Goal: Navigation & Orientation: Find specific page/section

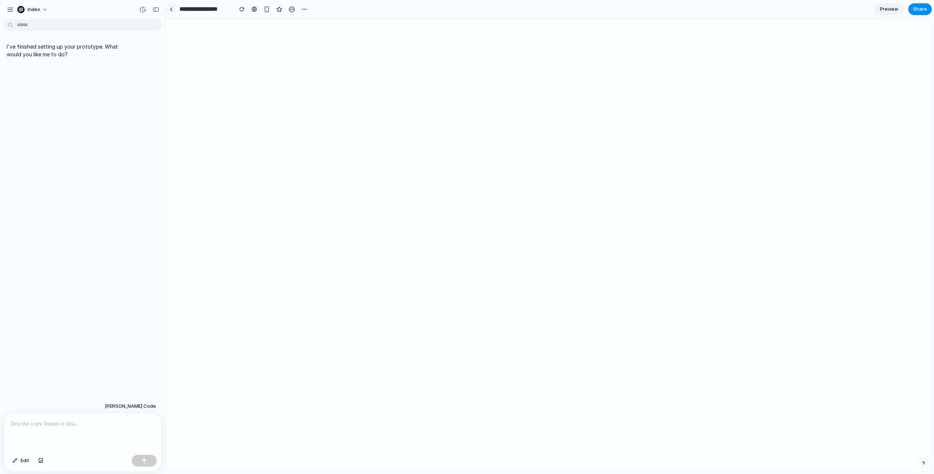
click at [171, 10] on div at bounding box center [171, 9] width 3 height 4
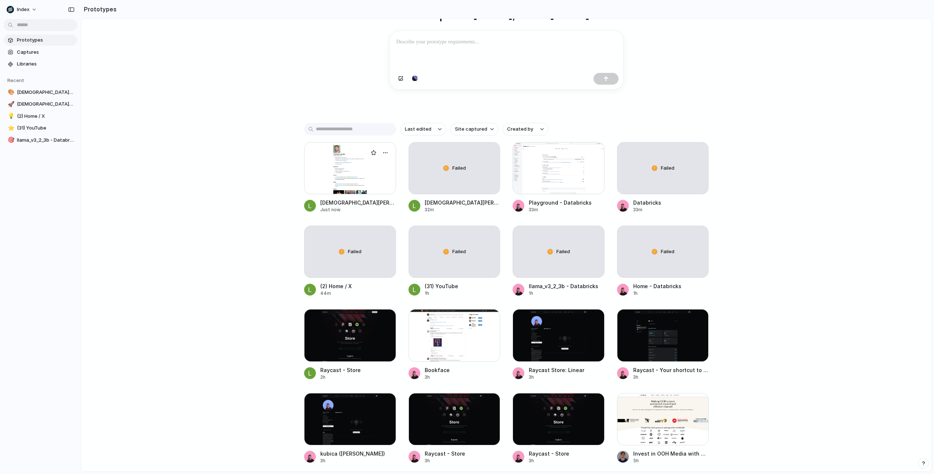
scroll to position [76, 0]
click at [636, 249] on div "Failed" at bounding box center [663, 250] width 91 height 51
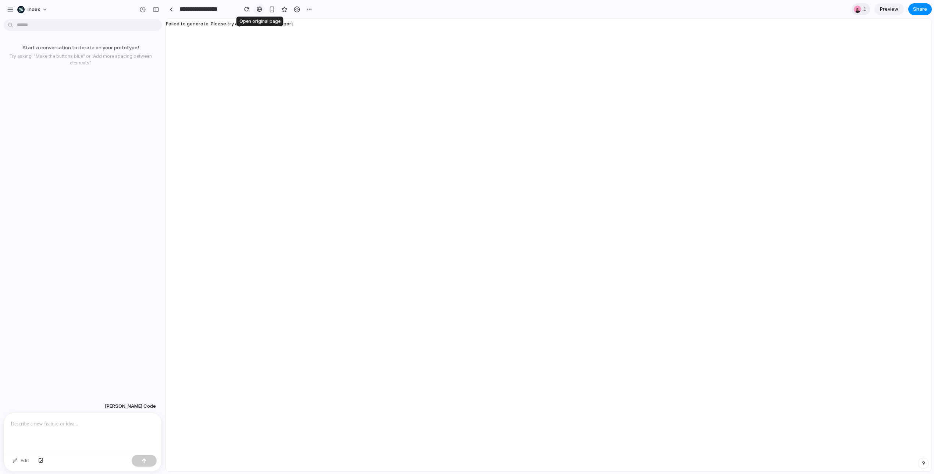
click at [259, 8] on div at bounding box center [260, 9] width 6 height 6
click at [170, 11] on link at bounding box center [171, 9] width 11 height 11
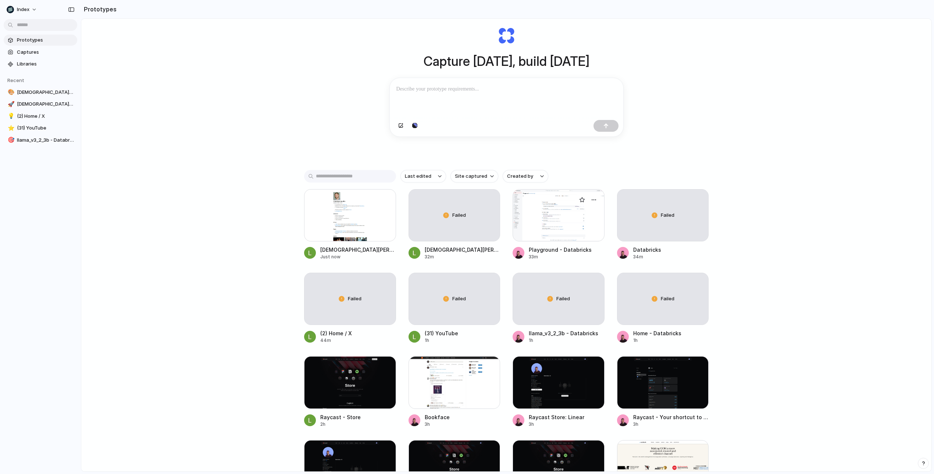
scroll to position [36, 0]
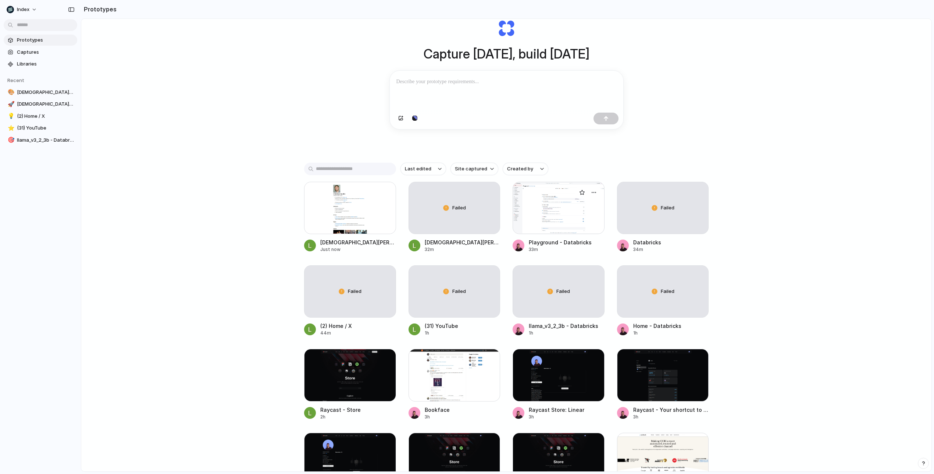
click at [555, 225] on div at bounding box center [559, 208] width 92 height 52
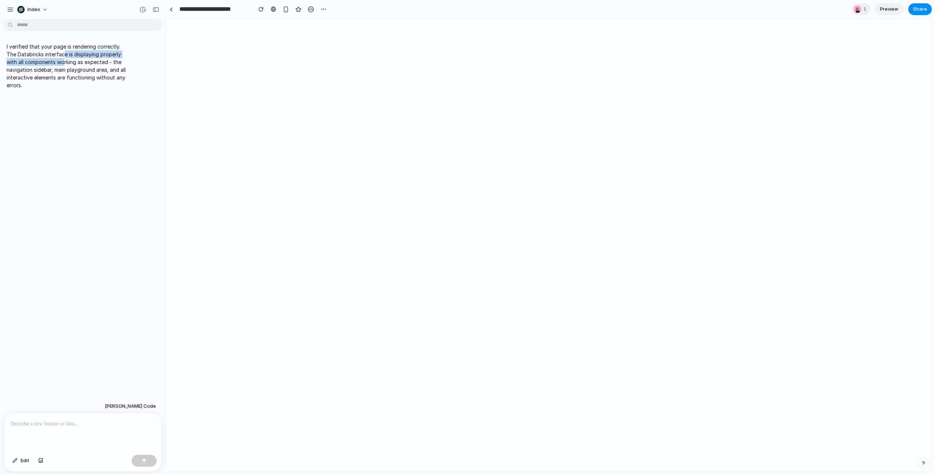
click at [64, 58] on p "I verified that your page is rendering correctly. The Databricks interface is d…" at bounding box center [68, 66] width 123 height 46
drag, startPoint x: 64, startPoint y: 58, endPoint x: 90, endPoint y: 75, distance: 30.9
click at [90, 75] on p "I verified that your page is rendering correctly. The Databricks interface is d…" at bounding box center [68, 66] width 123 height 46
drag, startPoint x: 90, startPoint y: 75, endPoint x: 62, endPoint y: 55, distance: 34.6
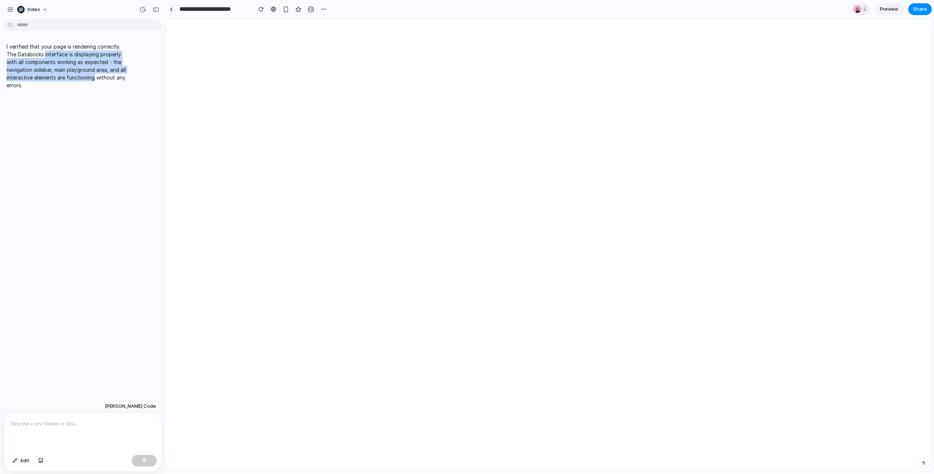
click at [62, 55] on p "I verified that your page is rendering correctly. The Databricks interface is d…" at bounding box center [68, 66] width 123 height 46
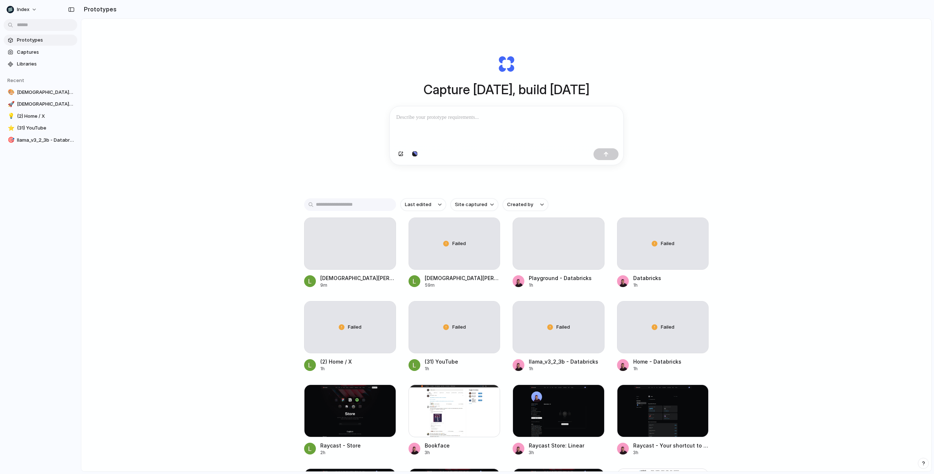
scroll to position [33, 0]
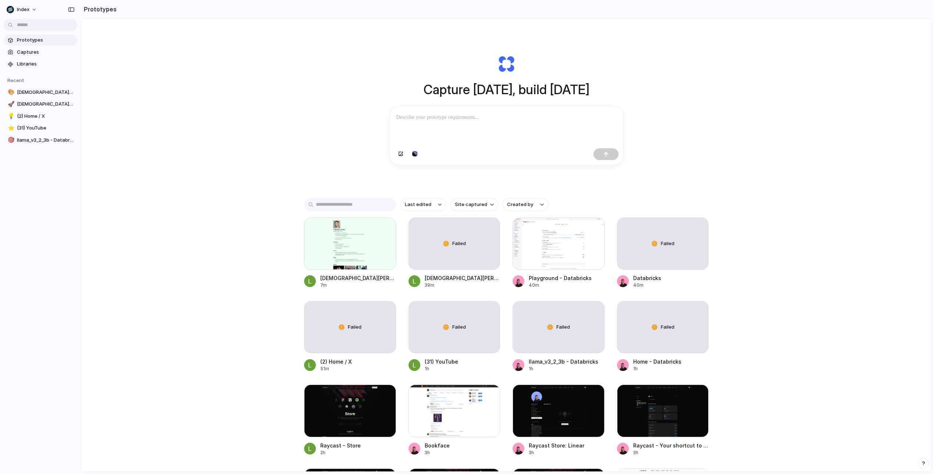
click at [444, 138] on div at bounding box center [507, 125] width 234 height 39
click at [355, 250] on div at bounding box center [350, 243] width 92 height 52
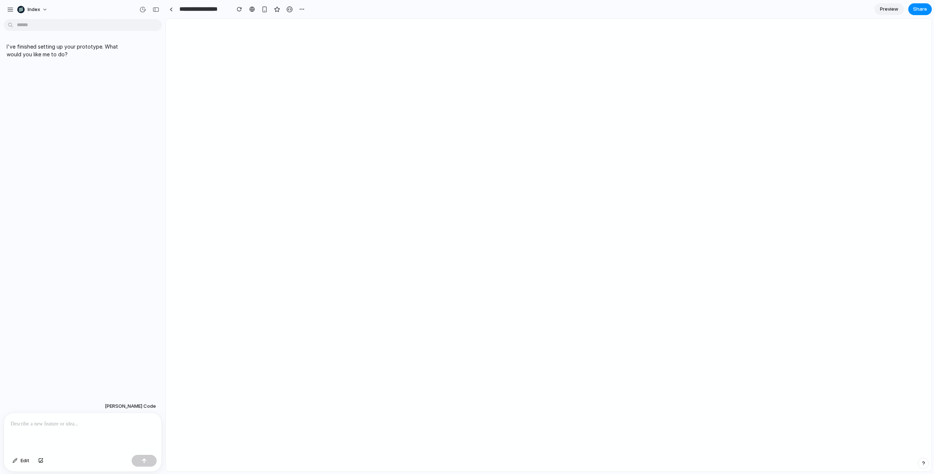
type input "**********"
click at [108, 430] on div at bounding box center [82, 432] width 157 height 39
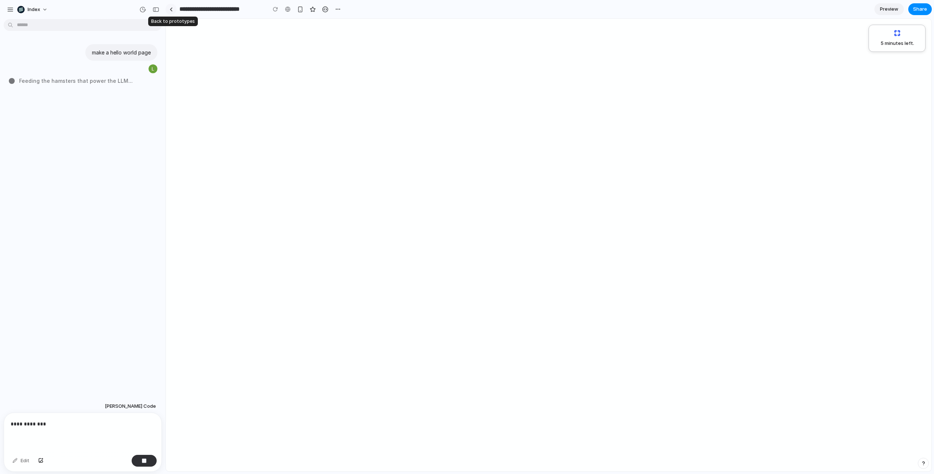
click at [171, 9] on div at bounding box center [171, 9] width 3 height 4
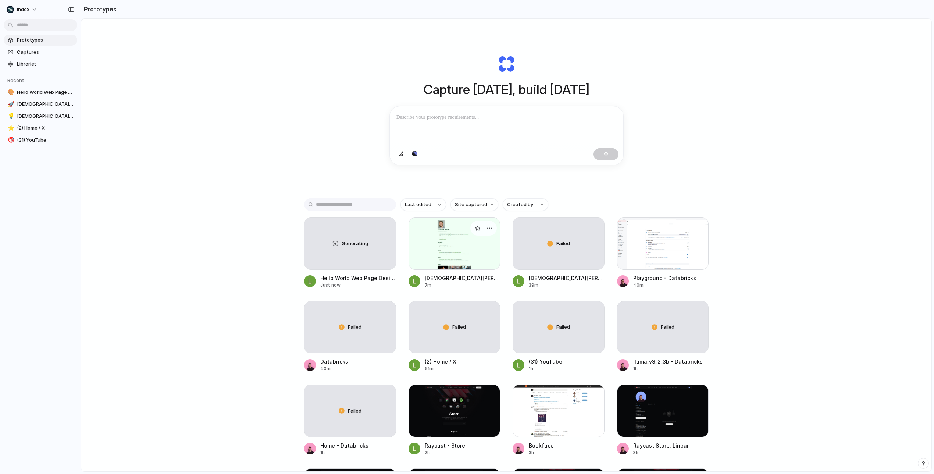
click at [434, 248] on div at bounding box center [455, 243] width 92 height 52
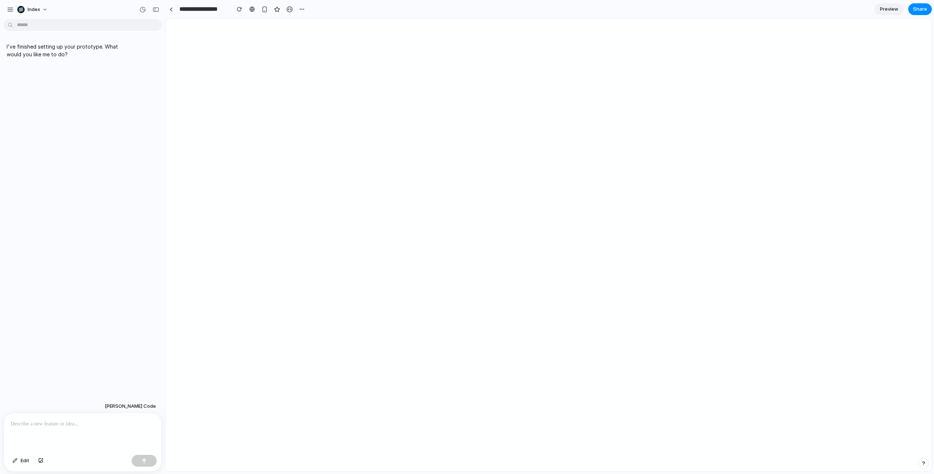
click at [102, 410] on div "Claude Code Edit" at bounding box center [80, 435] width 161 height 72
click at [92, 423] on p at bounding box center [83, 423] width 144 height 9
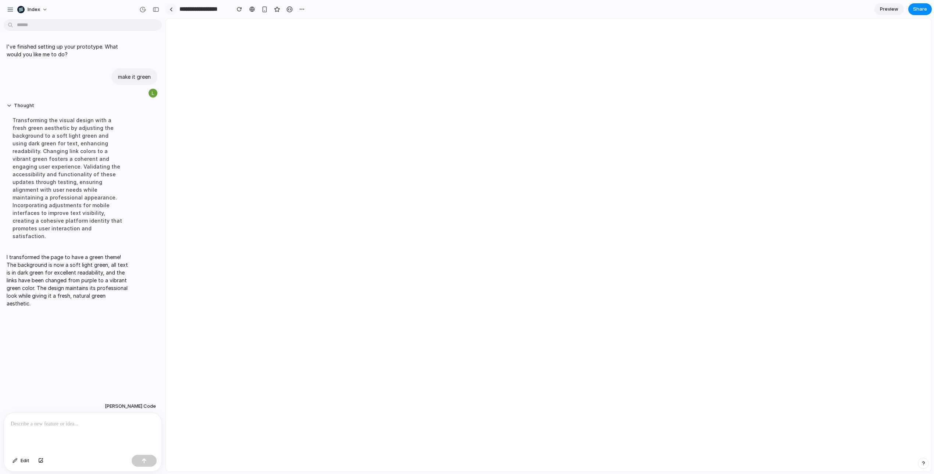
click at [171, 10] on div at bounding box center [171, 9] width 3 height 4
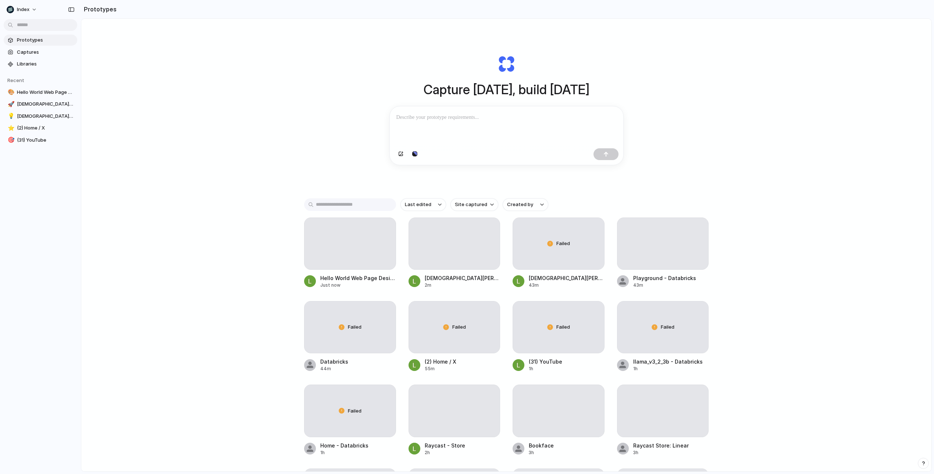
click at [117, 10] on h2 "Prototypes" at bounding box center [99, 9] width 36 height 9
